Goal: Information Seeking & Learning: Find specific fact

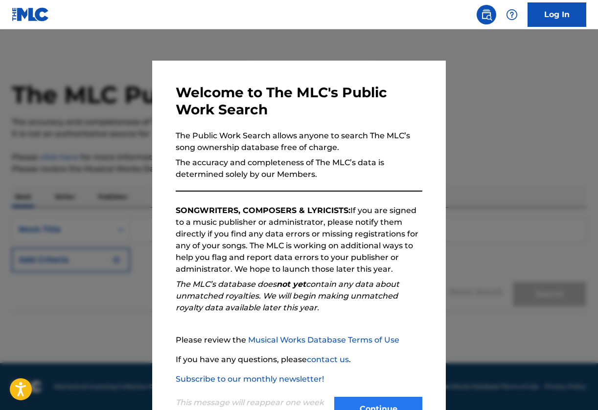
scroll to position [37, 0]
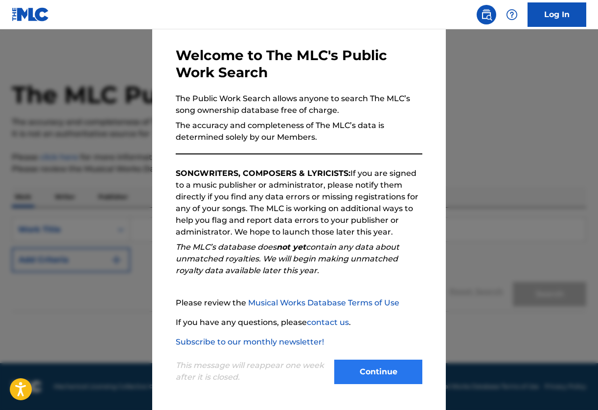
click at [379, 366] on button "Continue" at bounding box center [378, 372] width 88 height 24
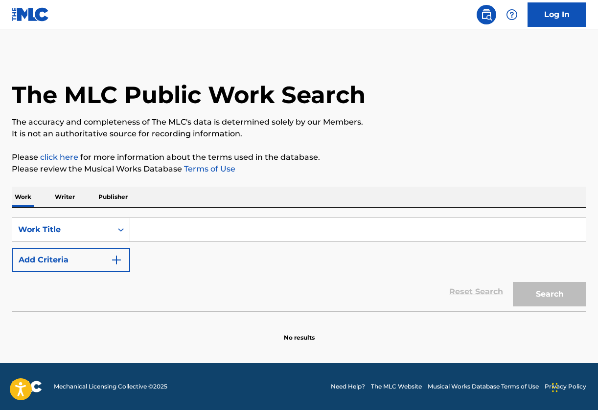
scroll to position [0, 0]
click at [234, 224] on input "Search Form" at bounding box center [357, 229] width 455 height 23
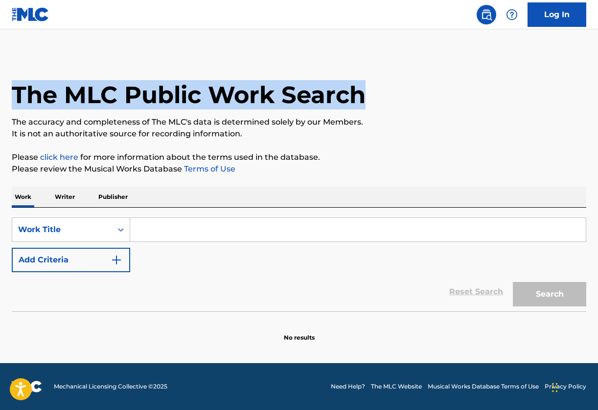
drag, startPoint x: 13, startPoint y: 96, endPoint x: 339, endPoint y: 110, distance: 326.9
click at [339, 112] on div "The MLC Public Work Search" at bounding box center [299, 89] width 574 height 71
click at [339, 110] on div "The MLC Public Work Search" at bounding box center [299, 89] width 574 height 71
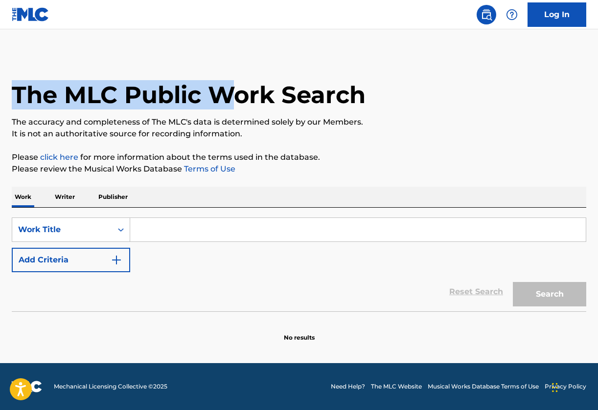
drag, startPoint x: 17, startPoint y: 95, endPoint x: 242, endPoint y: 95, distance: 224.9
click at [242, 95] on h1 "The MLC Public Work Search" at bounding box center [189, 94] width 354 height 29
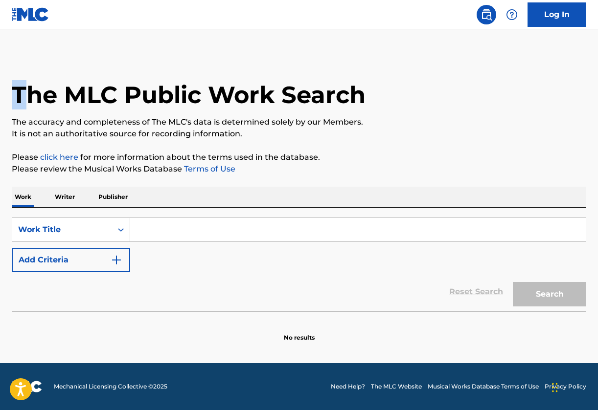
drag, startPoint x: 14, startPoint y: 91, endPoint x: 22, endPoint y: 101, distance: 12.8
click at [22, 101] on h1 "The MLC Public Work Search" at bounding box center [189, 94] width 354 height 29
click at [41, 109] on h1 "The MLC Public Work Search" at bounding box center [189, 94] width 354 height 29
click at [157, 225] on input "Search Form" at bounding box center [357, 229] width 455 height 23
click at [105, 176] on div "The MLC Public Work Search The accuracy and completeness of The MLC's data is d…" at bounding box center [299, 198] width 598 height 288
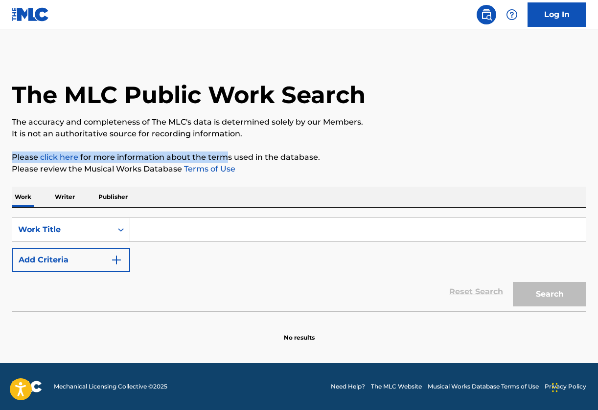
drag, startPoint x: 13, startPoint y: 156, endPoint x: 225, endPoint y: 156, distance: 212.7
click at [225, 156] on p "Please click here for more information about the terms used in the database." at bounding box center [299, 158] width 574 height 12
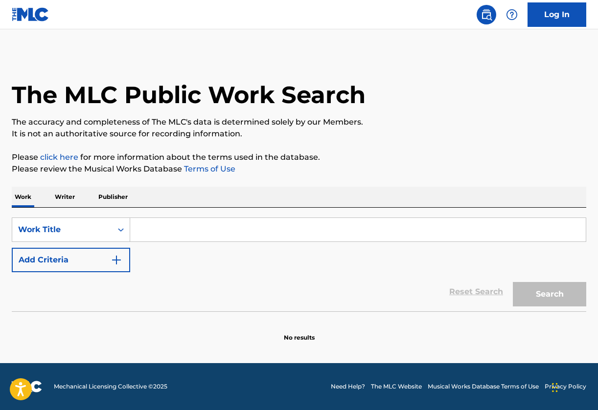
click at [180, 237] on input "Search Form" at bounding box center [357, 229] width 455 height 23
click at [184, 236] on input "Search Form" at bounding box center [357, 229] width 455 height 23
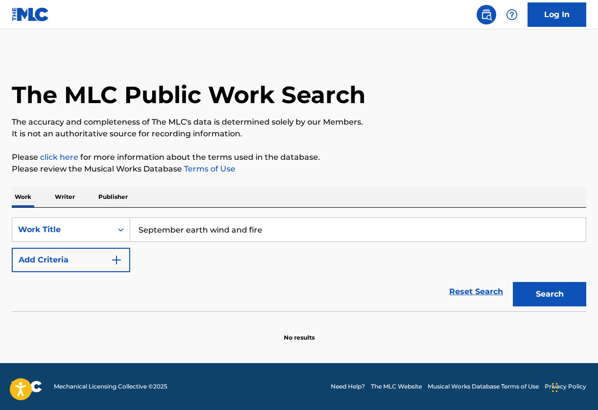
click at [549, 294] on button "Search" at bounding box center [548, 294] width 73 height 24
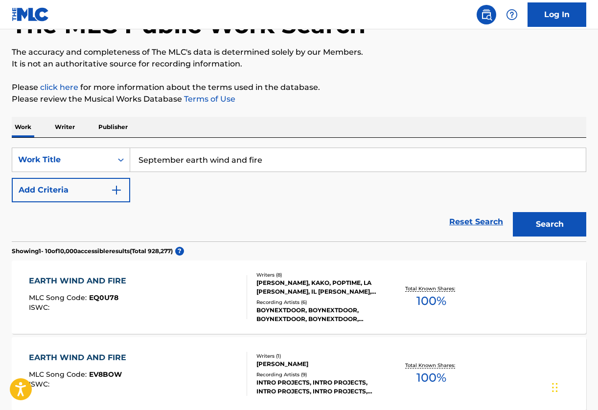
scroll to position [52, 0]
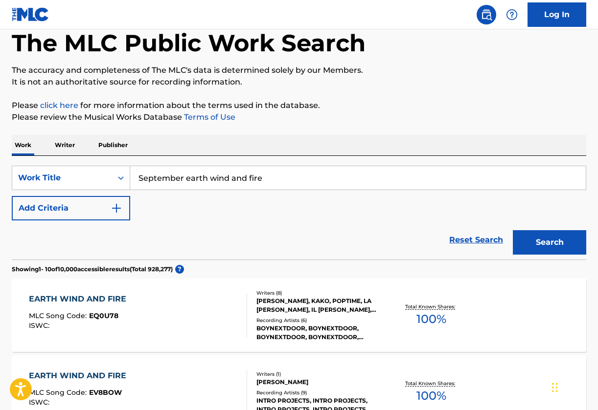
click at [187, 180] on input "September earth wind and fire" at bounding box center [357, 177] width 455 height 23
click at [549, 243] on button "Search" at bounding box center [548, 242] width 73 height 24
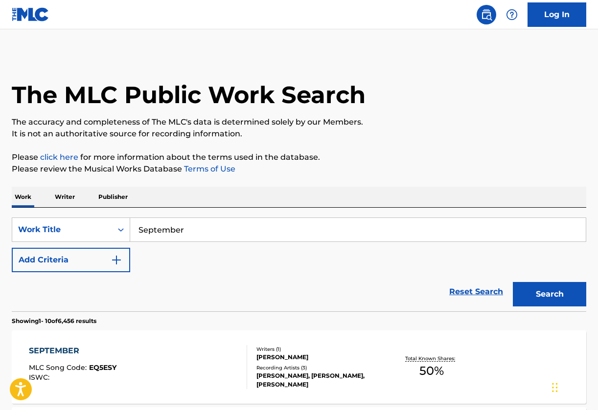
scroll to position [0, 0]
click at [549, 294] on button "Search" at bounding box center [548, 294] width 73 height 24
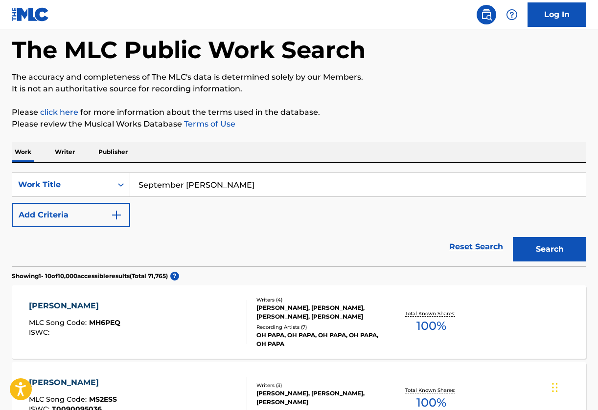
scroll to position [46, 0]
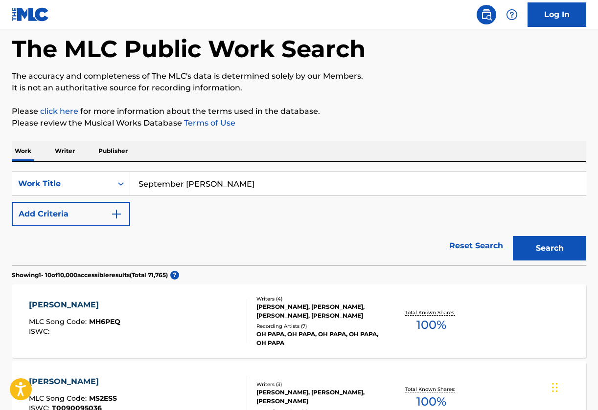
drag, startPoint x: 254, startPoint y: 183, endPoint x: 185, endPoint y: 186, distance: 69.0
click at [185, 186] on input "September [PERSON_NAME]" at bounding box center [357, 183] width 455 height 23
type input "September"
click at [82, 210] on button "Add Criteria" at bounding box center [71, 214] width 118 height 24
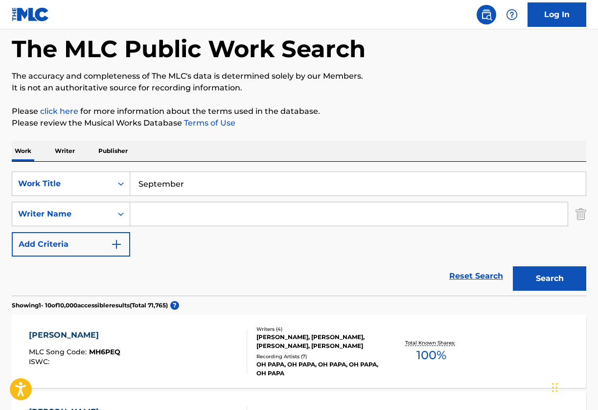
click at [155, 215] on input "Search Form" at bounding box center [348, 213] width 437 height 23
click at [549, 279] on button "Search" at bounding box center [548, 278] width 73 height 24
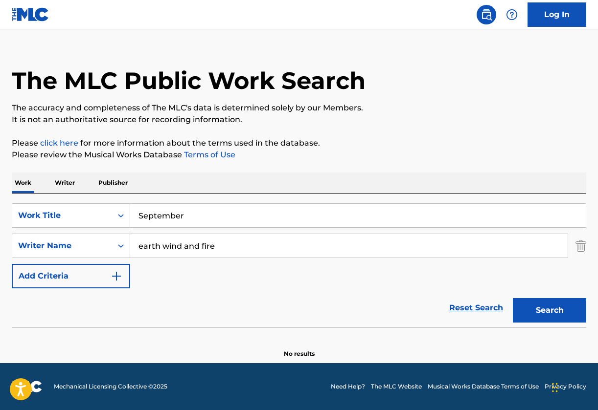
scroll to position [14, 0]
type input "[PERSON_NAME]"
click at [549, 311] on button "Search" at bounding box center [548, 310] width 73 height 24
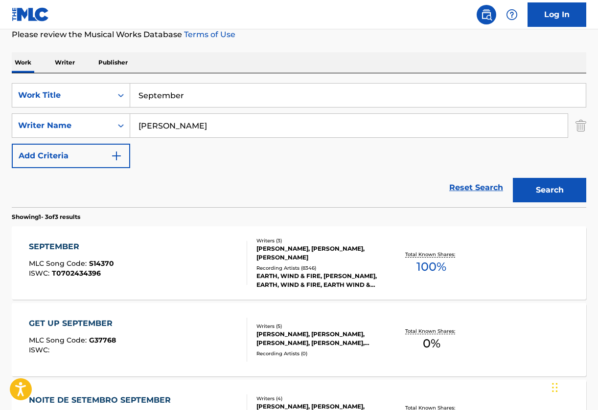
scroll to position [137, 0]
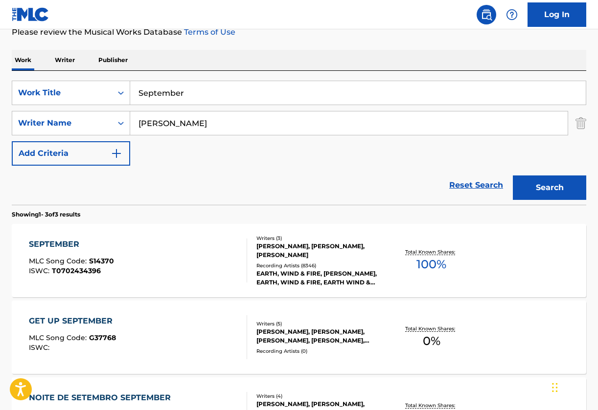
click at [60, 244] on div "SEPTEMBER" at bounding box center [71, 245] width 85 height 12
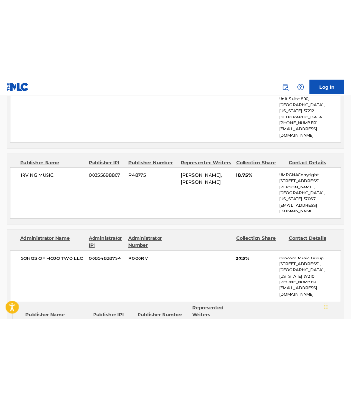
scroll to position [808, 0]
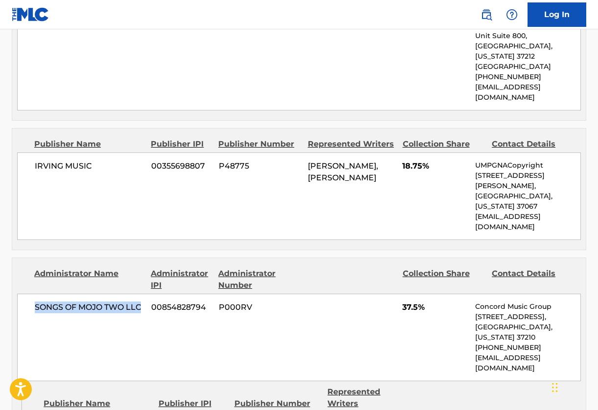
drag, startPoint x: 36, startPoint y: 244, endPoint x: 141, endPoint y: 245, distance: 105.6
click at [141, 302] on span "SONGS OF MOJO TWO LLC" at bounding box center [89, 308] width 109 height 12
copy span "SONGS OF MOJO TWO LLC"
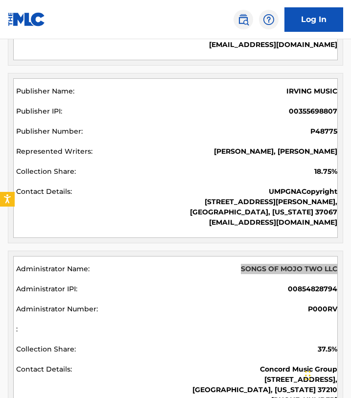
scroll to position [1066, 0]
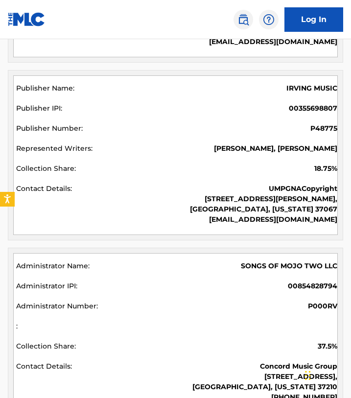
click at [163, 267] on div "SONGS OF MOJO TWO LLC" at bounding box center [176, 267] width 321 height 13
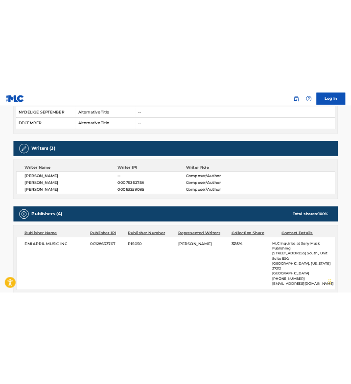
scroll to position [344, 0]
